Goal: Transaction & Acquisition: Purchase product/service

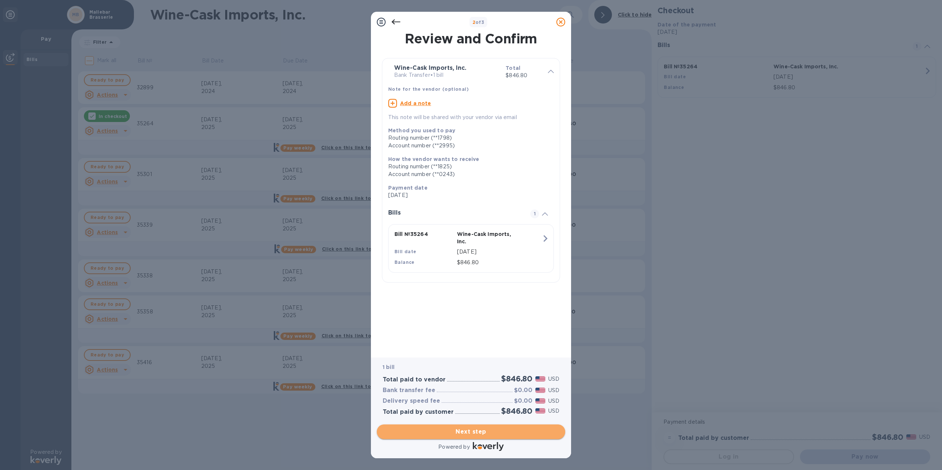
click at [480, 434] on span "Next step" at bounding box center [471, 432] width 177 height 9
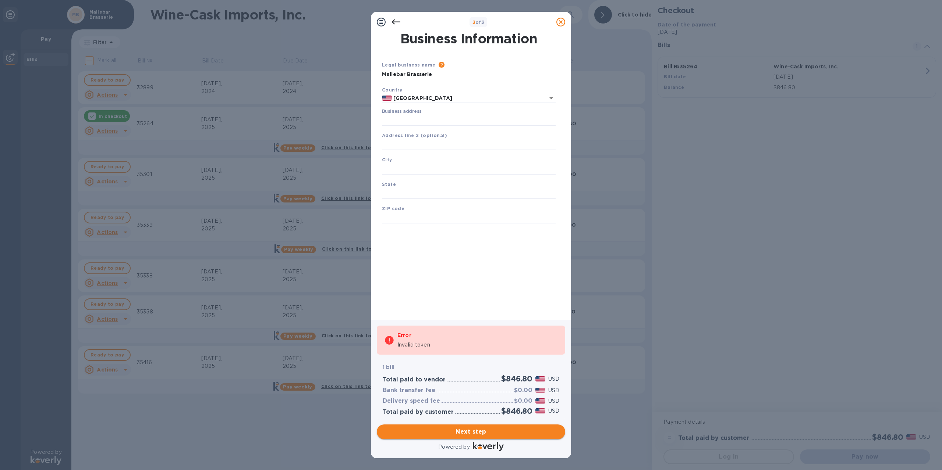
type input "United States"
click at [422, 118] on input "Business address" at bounding box center [469, 120] width 174 height 11
type input "15 Main St Ext"
click at [430, 144] on input "text" at bounding box center [469, 144] width 174 height 11
click at [431, 162] on div "City" at bounding box center [469, 165] width 180 height 25
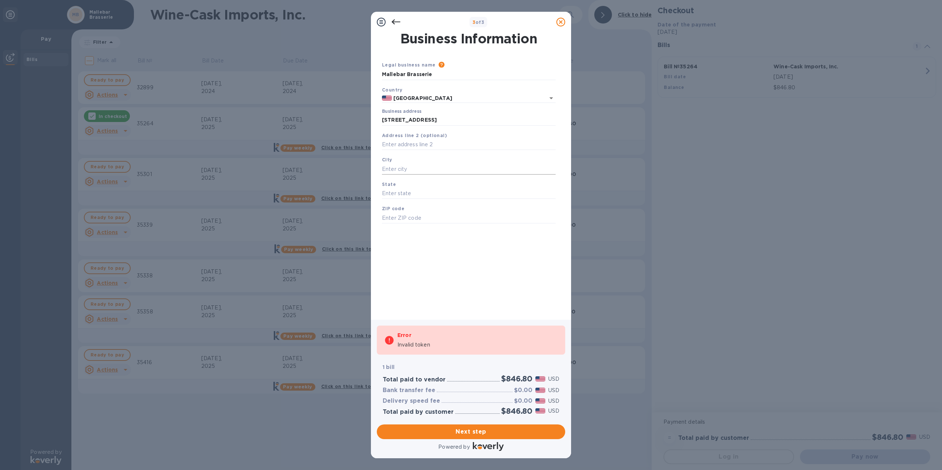
click at [424, 169] on input "text" at bounding box center [469, 169] width 174 height 11
type input "Plymouth"
click at [408, 189] on input "text" at bounding box center [469, 193] width 174 height 11
type input "MA"
click at [416, 217] on input "text" at bounding box center [469, 218] width 174 height 11
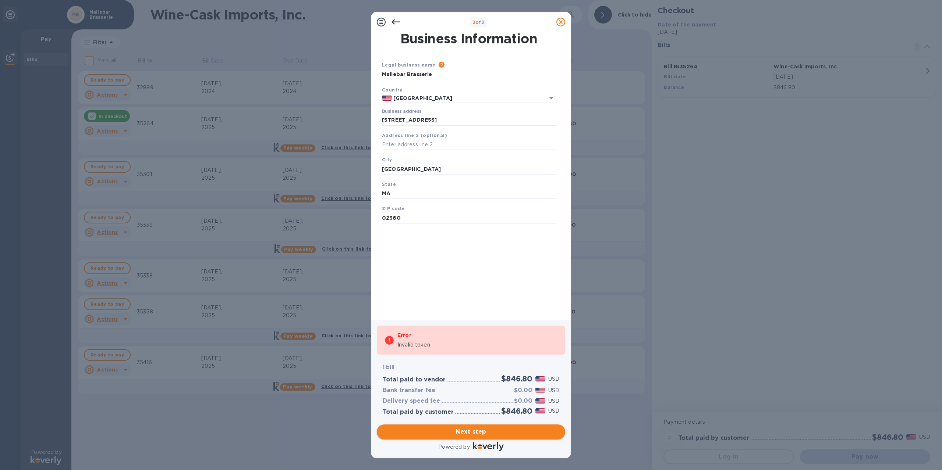
type input "02360"
click at [475, 432] on span "Next step" at bounding box center [471, 432] width 177 height 9
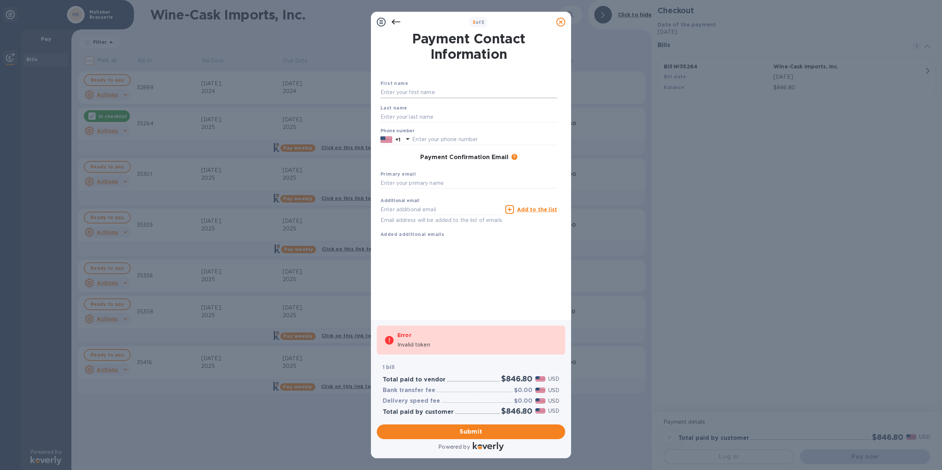
click at [403, 90] on input "text" at bounding box center [468, 92] width 177 height 11
type input "Heather"
type input "Ritchie Casey"
type input "6176451249"
type input "sageman2@comcast.net"
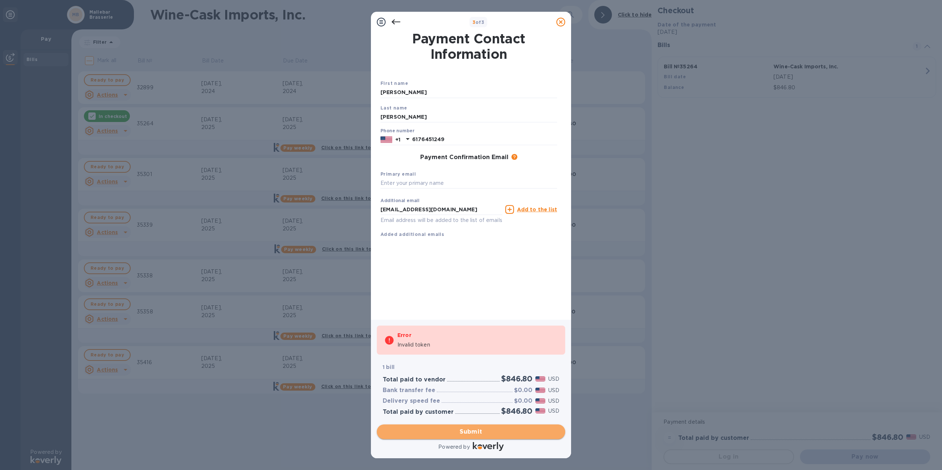
click at [453, 431] on span "Submit" at bounding box center [471, 432] width 177 height 9
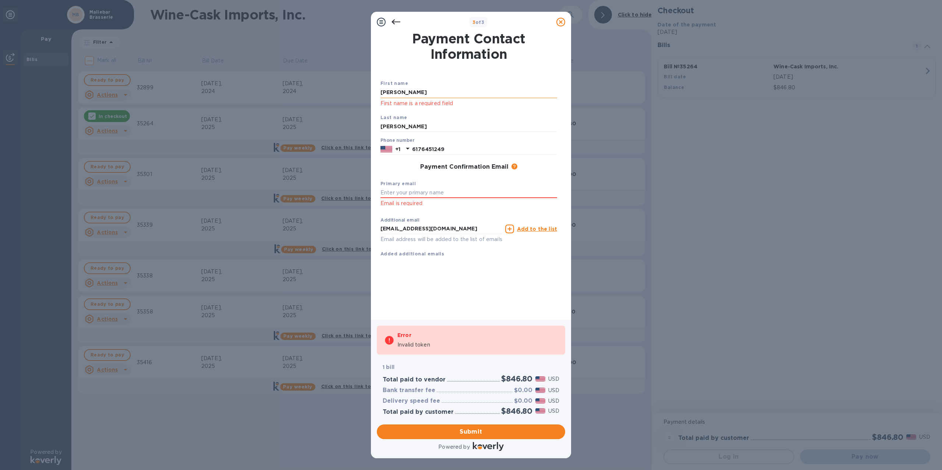
click at [409, 92] on input "Heather" at bounding box center [468, 92] width 177 height 11
type input "Heather"
click at [462, 436] on span "Submit" at bounding box center [471, 432] width 177 height 9
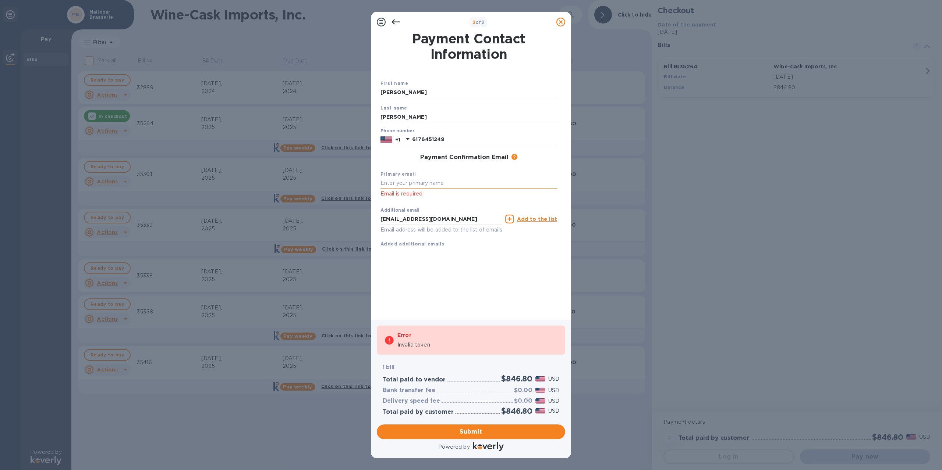
click at [429, 183] on input "text" at bounding box center [468, 183] width 177 height 11
type input "sageman2@comcast.net"
click at [436, 430] on span "Submit" at bounding box center [471, 432] width 177 height 9
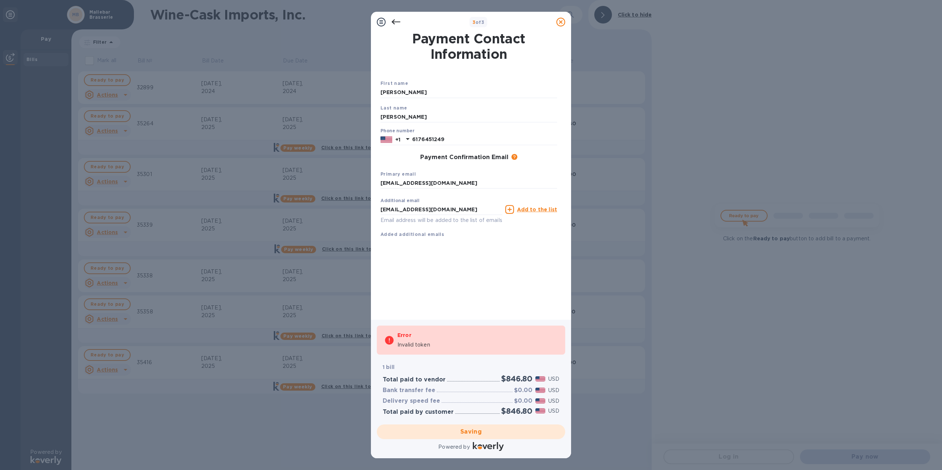
click at [463, 432] on div "Saving" at bounding box center [471, 432] width 194 height 21
click at [518, 236] on div "Additional email sageman2@comcast.net Email address will be added to the list o…" at bounding box center [468, 217] width 177 height 44
click at [394, 19] on icon at bounding box center [395, 22] width 9 height 9
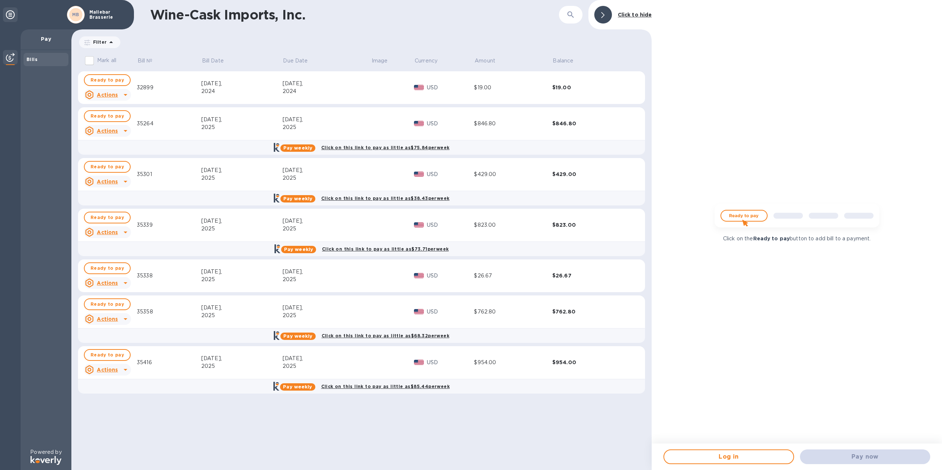
click at [325, 130] on div "2025" at bounding box center [327, 128] width 88 height 8
click at [742, 218] on img at bounding box center [796, 218] width 177 height 35
click at [112, 115] on span "Ready to pay" at bounding box center [106, 116] width 33 height 9
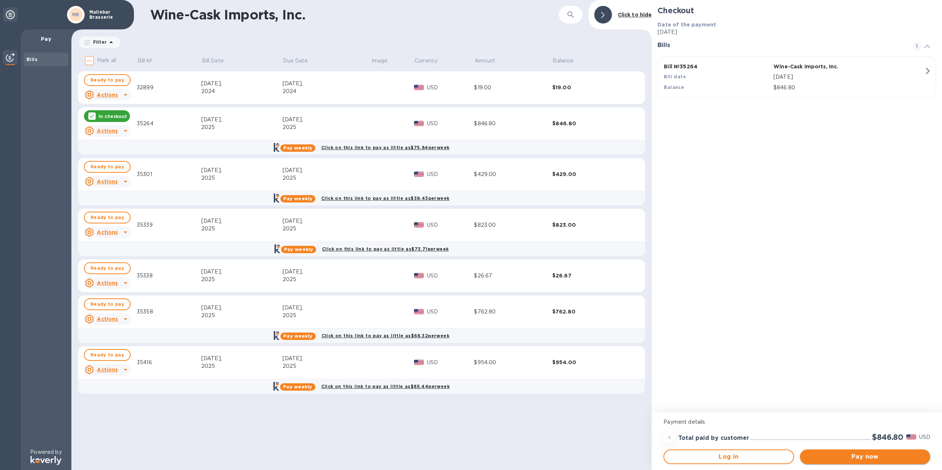
click at [836, 456] on span "Pay now" at bounding box center [865, 457] width 118 height 9
click at [880, 458] on span "Pay now" at bounding box center [865, 457] width 118 height 9
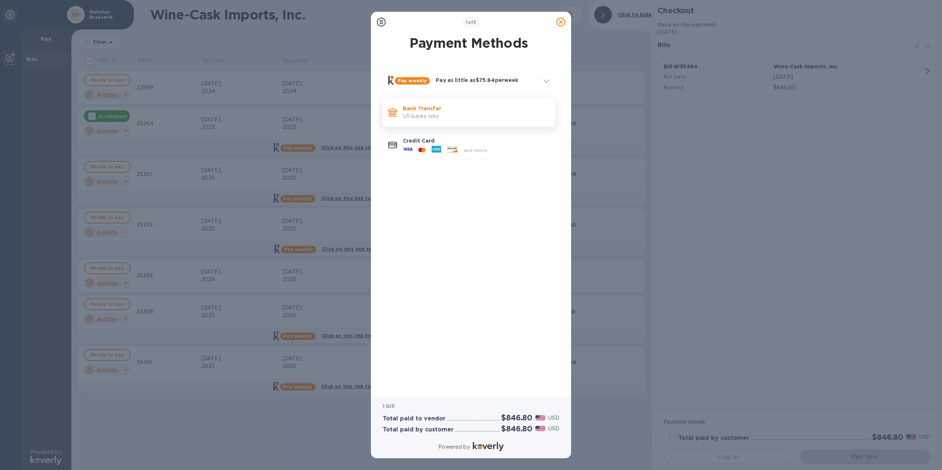
click at [456, 116] on p "US banks only." at bounding box center [476, 117] width 146 height 8
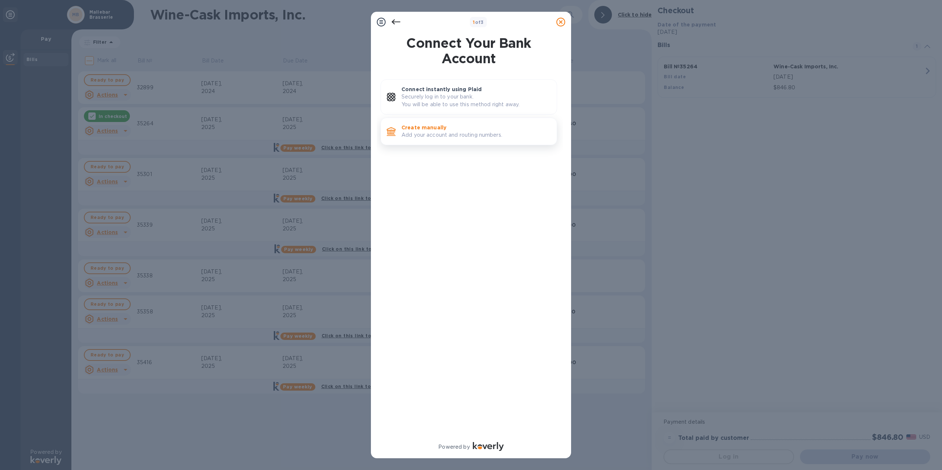
click at [471, 132] on p "Add your account and routing numbers." at bounding box center [475, 135] width 149 height 8
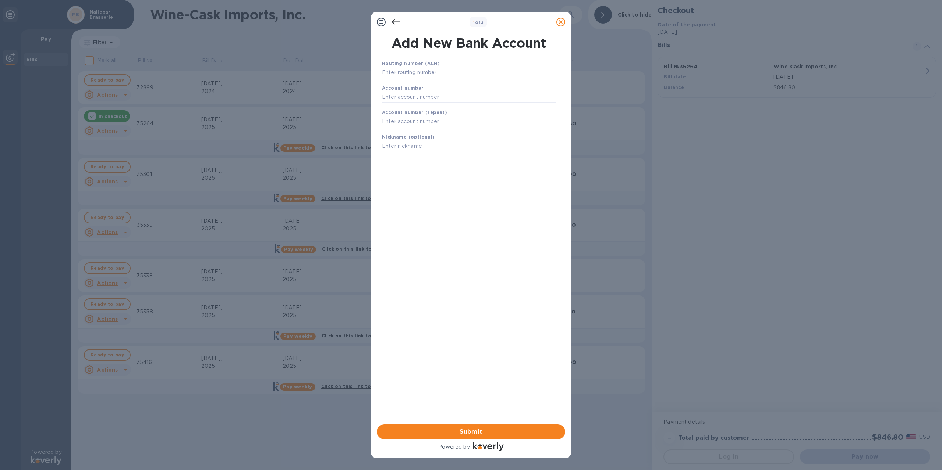
click at [426, 75] on input "text" at bounding box center [469, 72] width 174 height 11
type input "011301798"
click at [431, 109] on input "text" at bounding box center [469, 106] width 174 height 11
type input "601422995"
click at [431, 130] on input "text" at bounding box center [469, 130] width 174 height 11
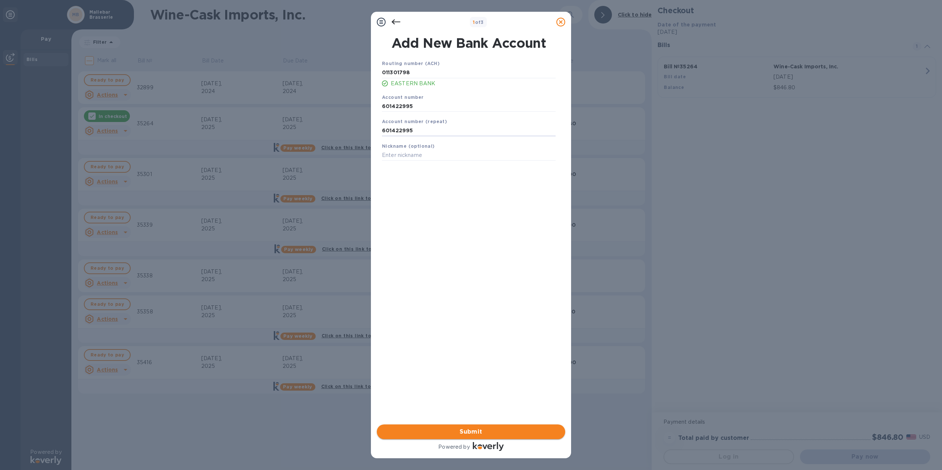
type input "601422995"
click at [485, 428] on span "Submit" at bounding box center [471, 432] width 177 height 9
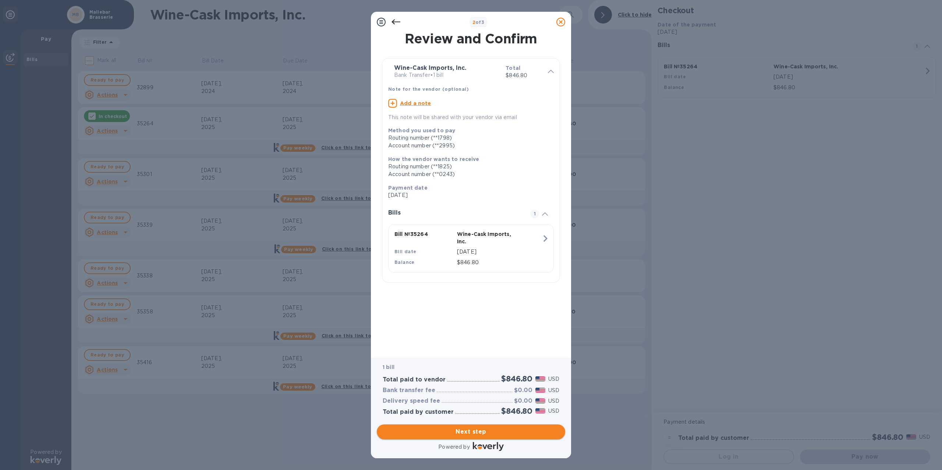
click at [490, 435] on span "Next step" at bounding box center [471, 432] width 177 height 9
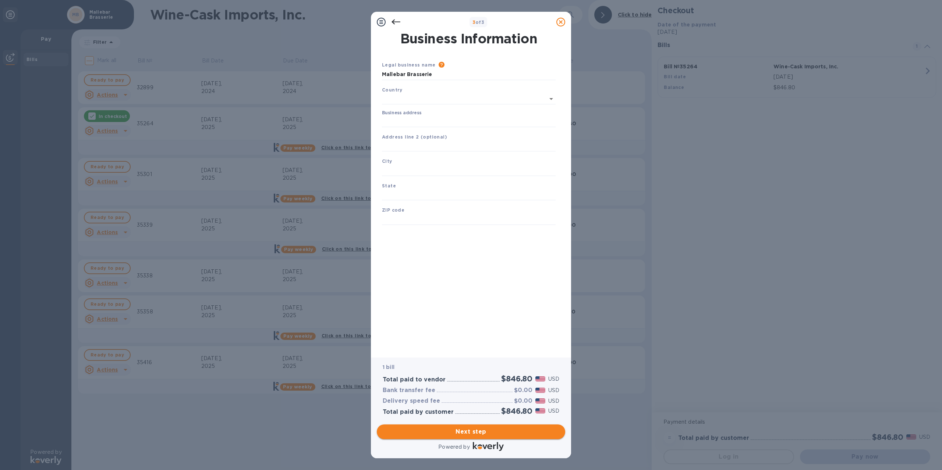
type input "United States"
click at [440, 146] on input "text" at bounding box center [469, 144] width 174 height 11
type input "15 Main St Ext"
click at [431, 167] on input "text" at bounding box center [469, 169] width 174 height 11
type input "Plymouth"
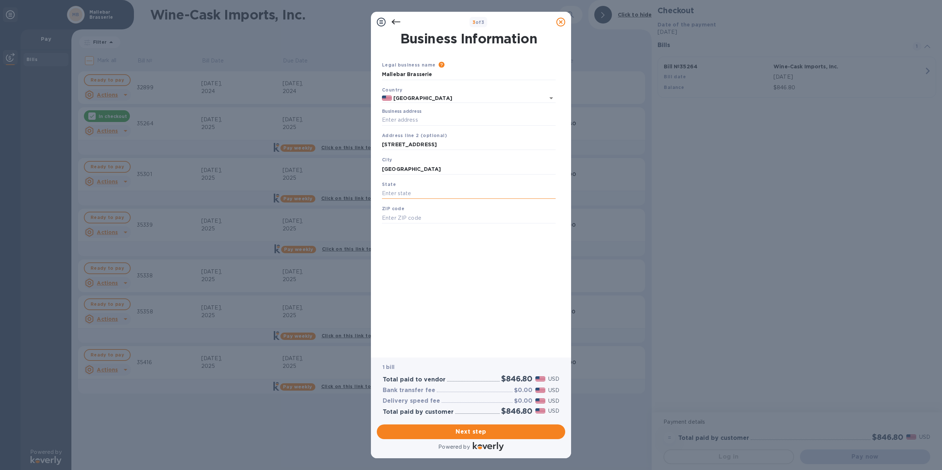
click at [437, 195] on input "text" at bounding box center [469, 193] width 174 height 11
type input "MA"
click at [429, 212] on div "ZIP code" at bounding box center [469, 214] width 180 height 25
click at [426, 220] on input "text" at bounding box center [469, 218] width 174 height 11
type input "02360"
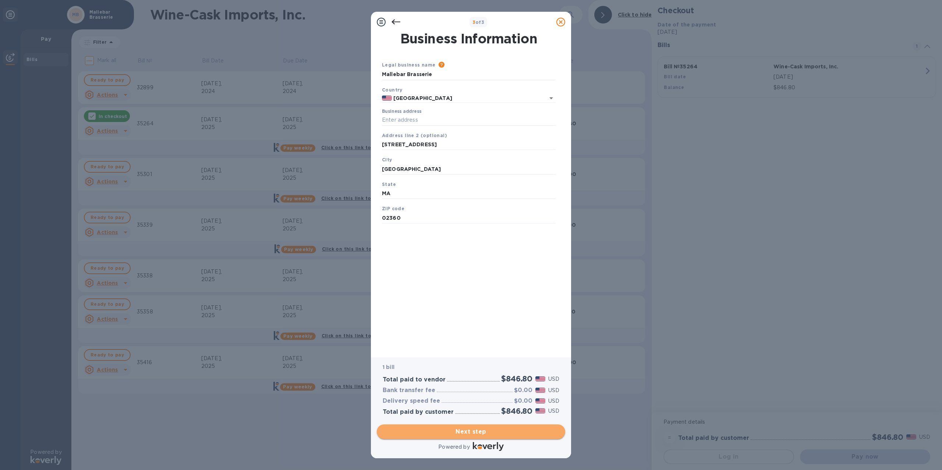
click at [476, 433] on span "Next step" at bounding box center [471, 432] width 177 height 9
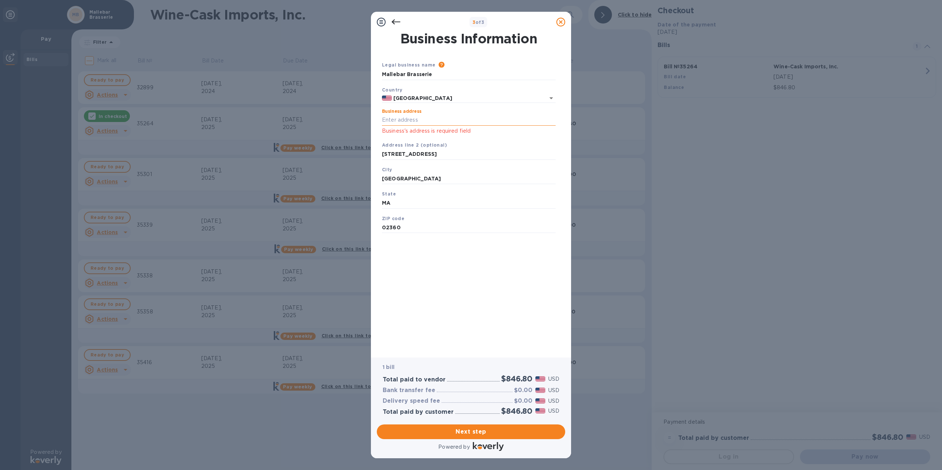
click at [423, 120] on input "Business address" at bounding box center [469, 120] width 174 height 11
type input "15 Main St Ext"
click at [434, 150] on input "15 Main St Ext" at bounding box center [469, 154] width 174 height 11
type input "1"
click at [464, 431] on span "Next step" at bounding box center [471, 432] width 177 height 9
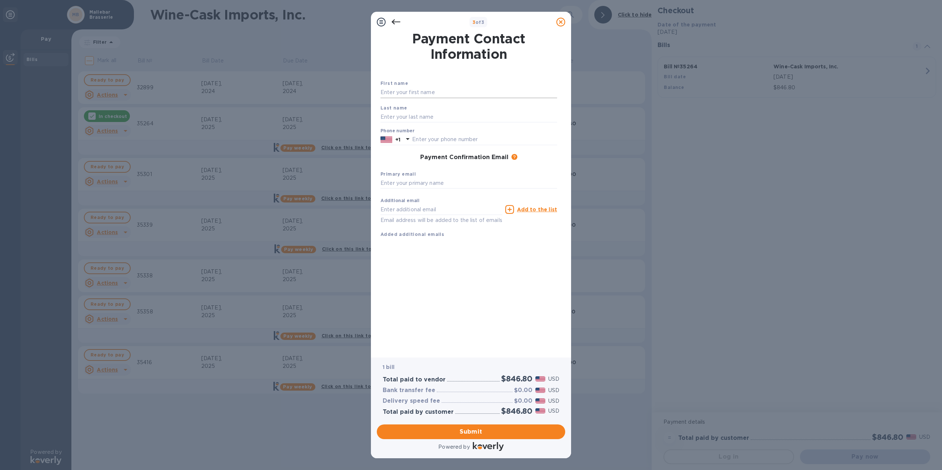
click at [431, 94] on input "text" at bounding box center [468, 92] width 177 height 11
type input "Heather"
click at [403, 118] on input "text" at bounding box center [468, 116] width 177 height 11
type input "Ritchie Casey"
click at [415, 140] on input "text" at bounding box center [484, 139] width 145 height 11
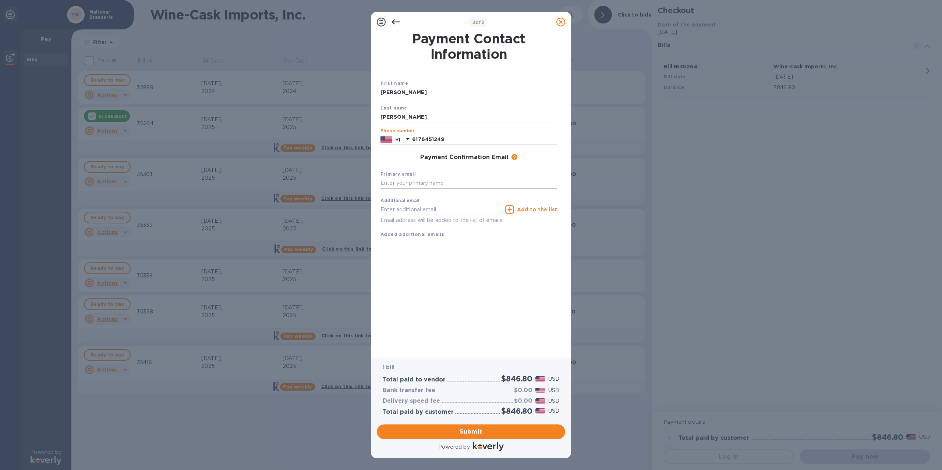
type input "6176451249"
click at [409, 186] on input "text" at bounding box center [468, 183] width 177 height 11
type input "sageman2@comcast.net"
click at [447, 431] on span "Submit" at bounding box center [471, 432] width 177 height 9
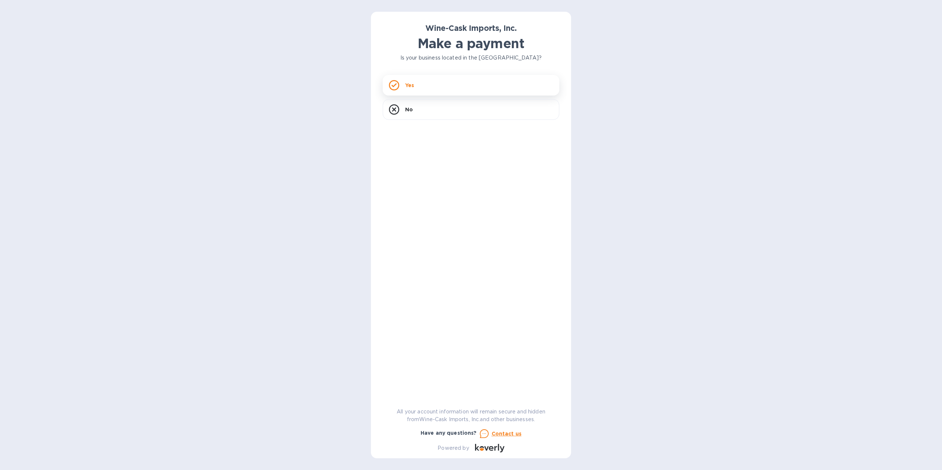
click at [431, 83] on div "Yes" at bounding box center [471, 85] width 177 height 21
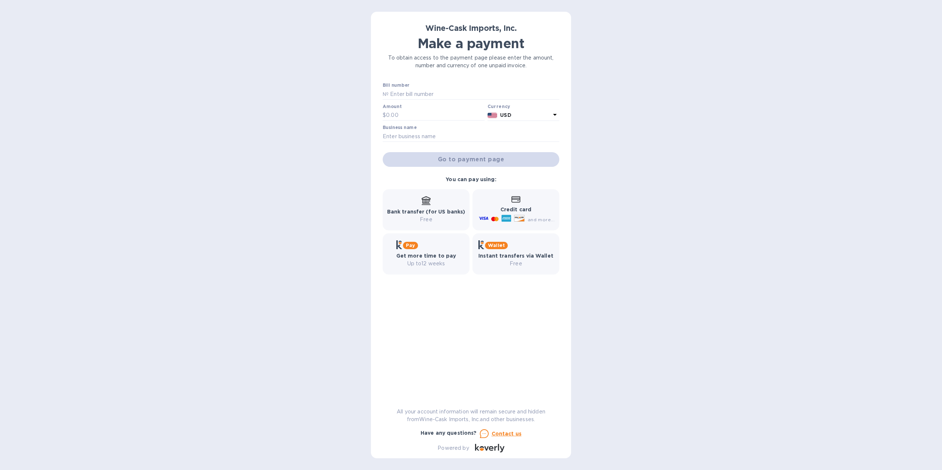
click at [469, 161] on div "Go to payment page" at bounding box center [471, 160] width 180 height 18
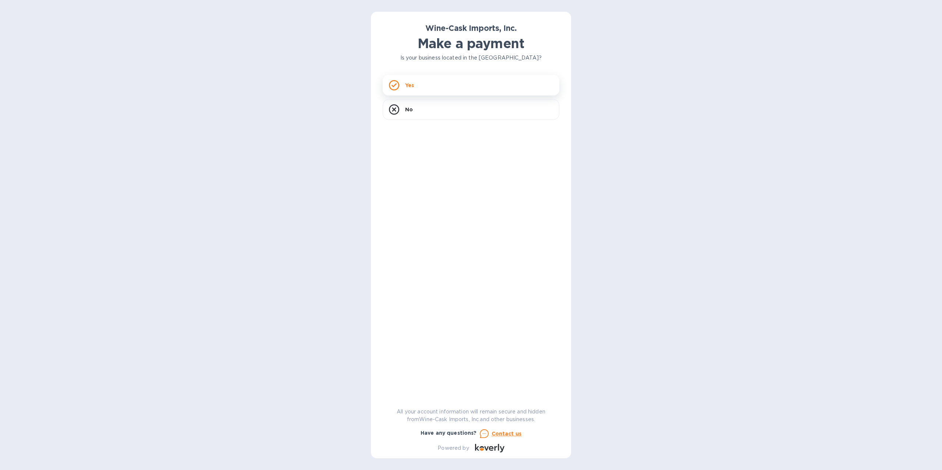
click at [423, 82] on div "Yes" at bounding box center [471, 85] width 177 height 21
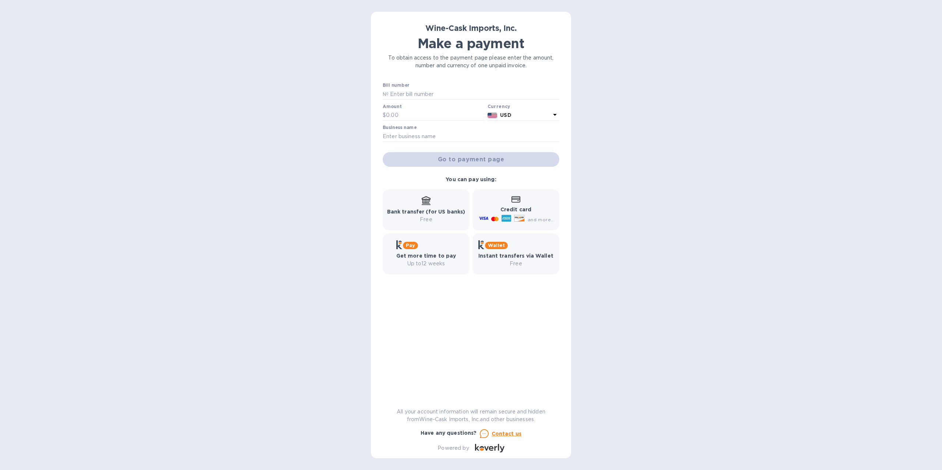
click at [408, 209] on b "Bank transfer (for US banks)" at bounding box center [426, 212] width 78 height 6
